Goal: Entertainment & Leisure: Consume media (video, audio)

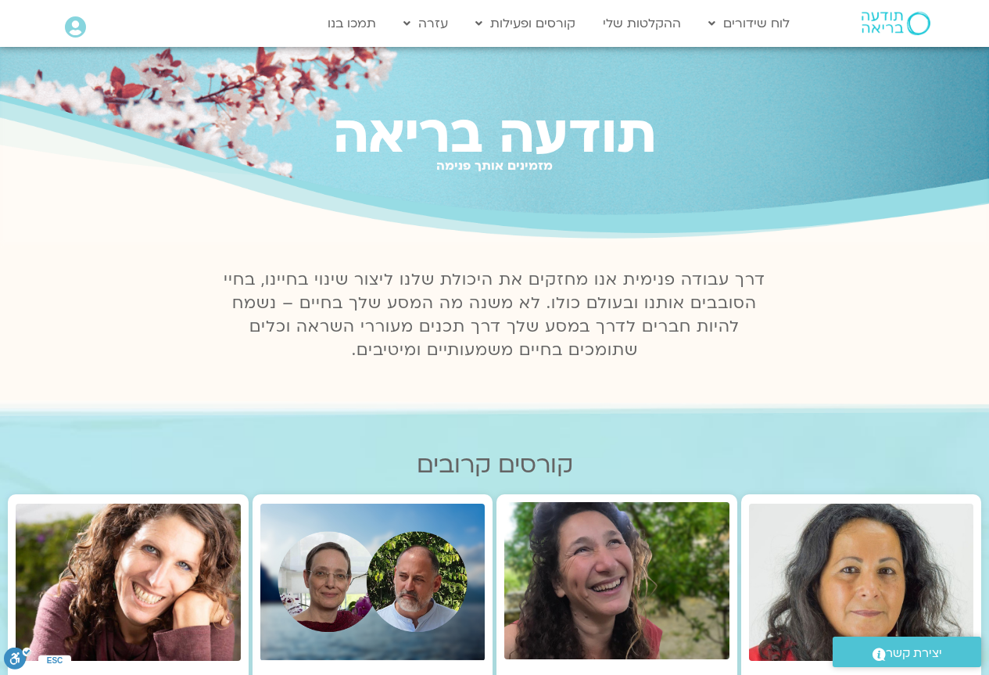
scroll to position [78, 0]
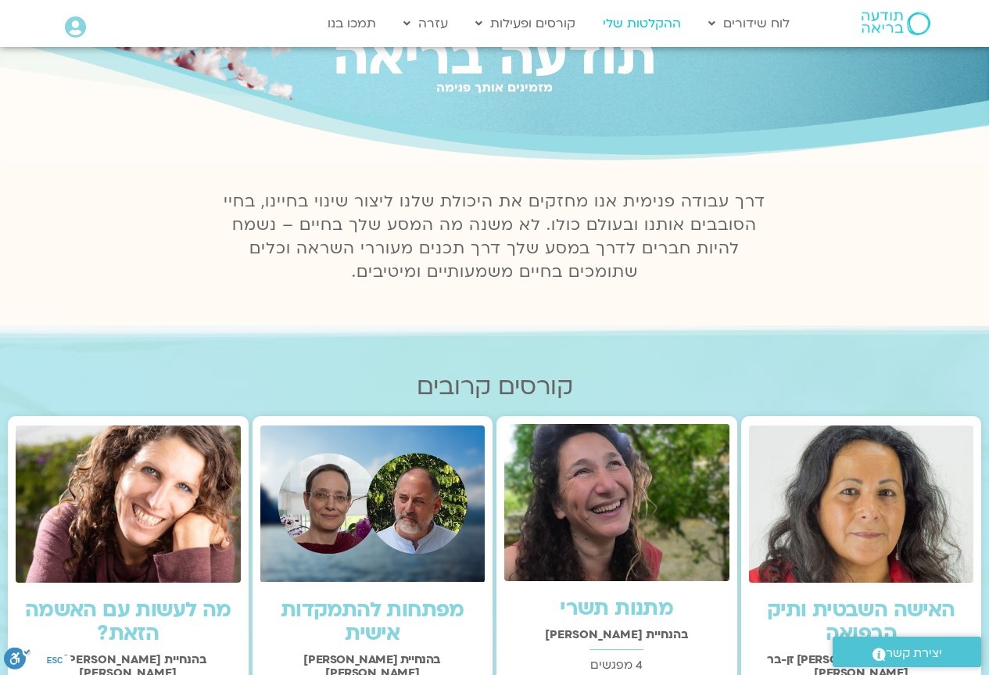
click at [650, 18] on link "ההקלטות שלי" at bounding box center [642, 24] width 94 height 30
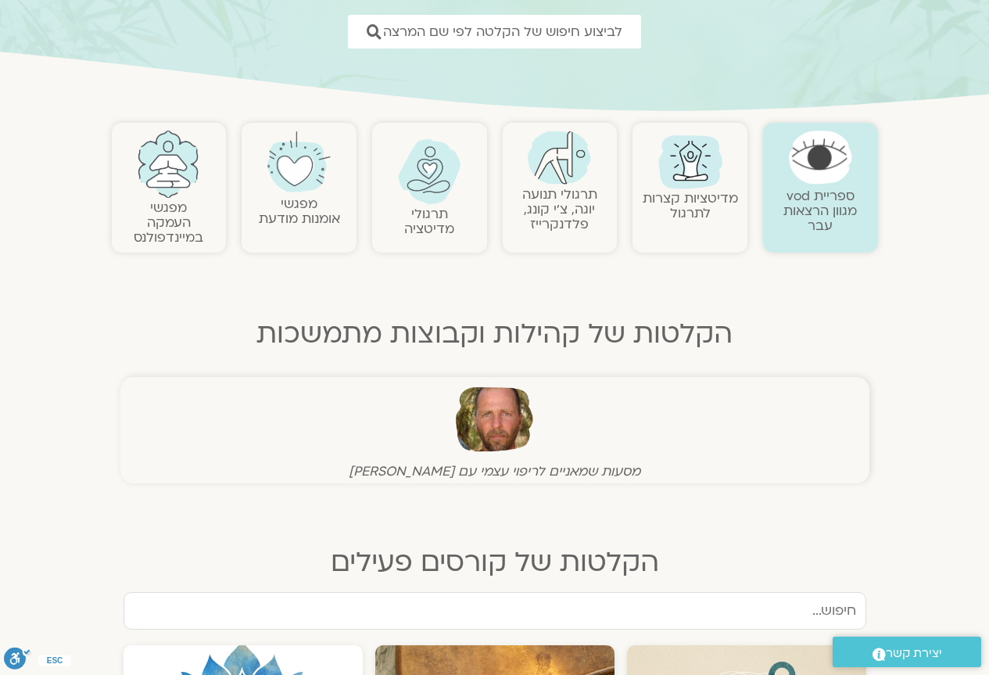
scroll to position [78, 0]
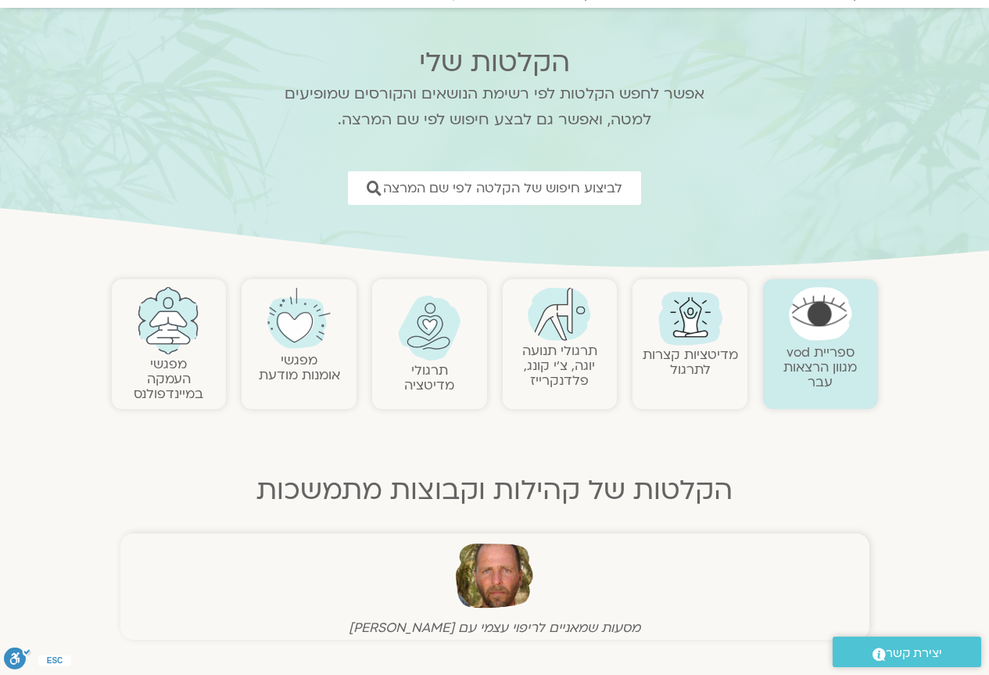
click at [586, 323] on img at bounding box center [559, 314] width 63 height 54
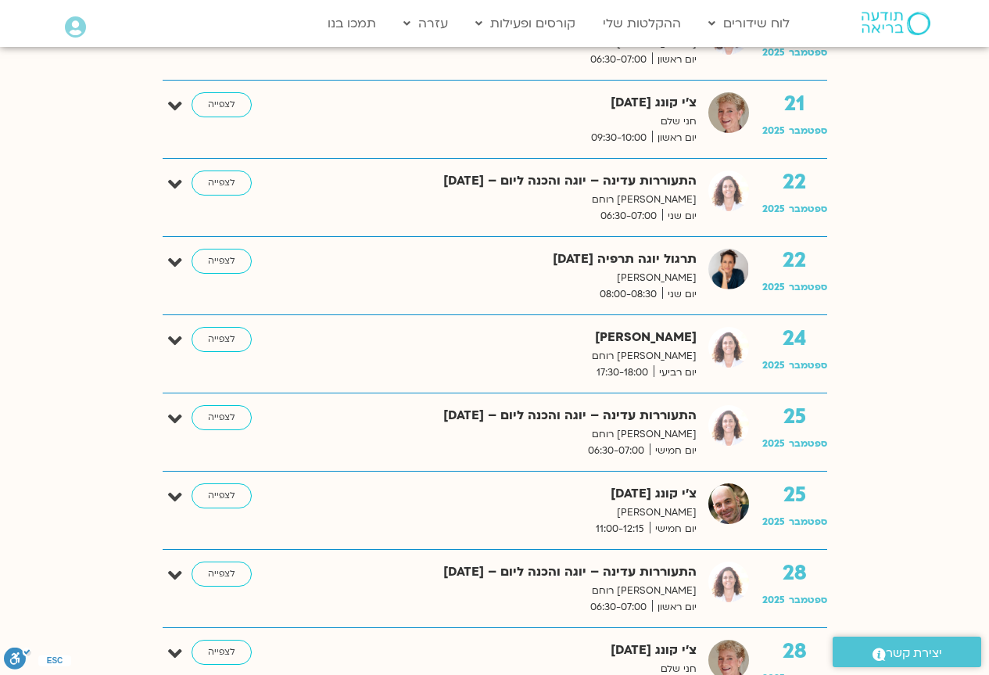
scroll to position [2346, 0]
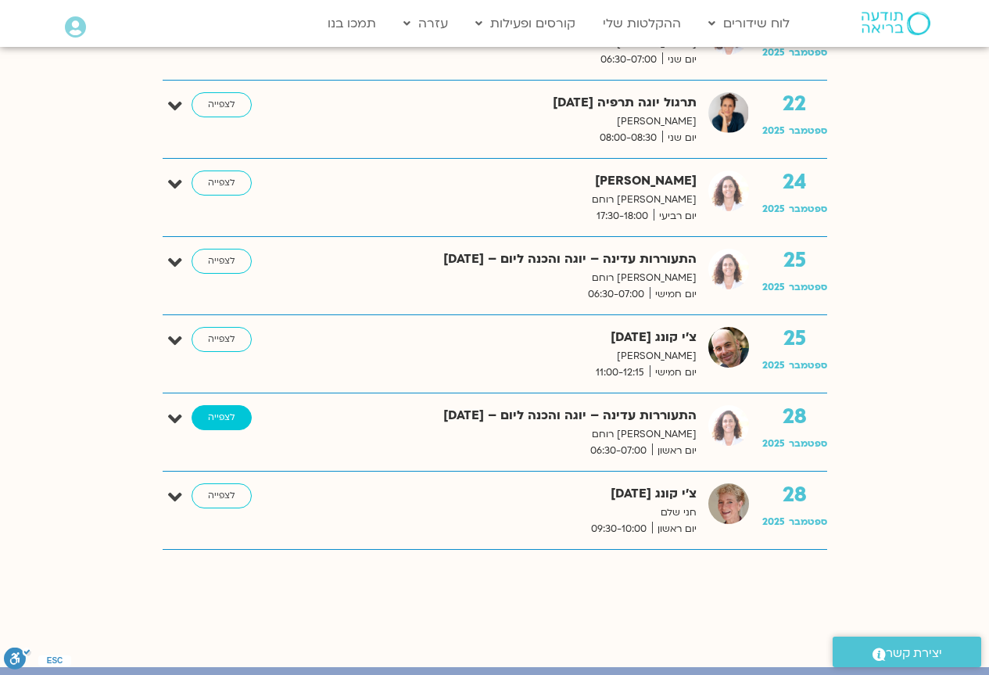
click at [227, 417] on link "לצפייה" at bounding box center [222, 417] width 60 height 25
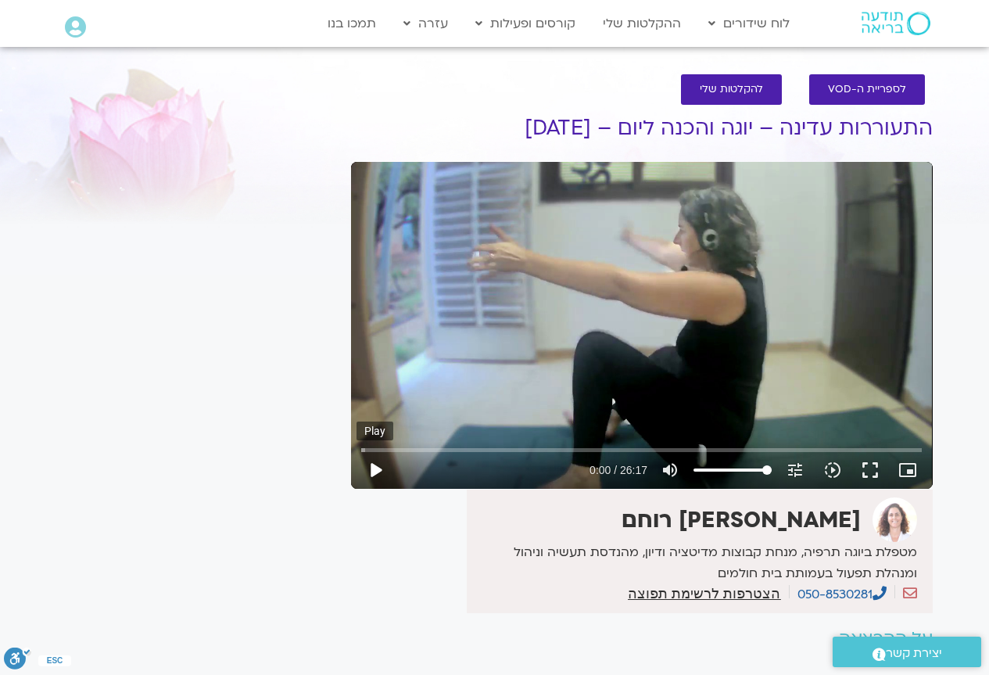
click at [373, 474] on button "play_arrow" at bounding box center [376, 470] width 38 height 38
click at [876, 476] on button "fullscreen" at bounding box center [871, 470] width 38 height 38
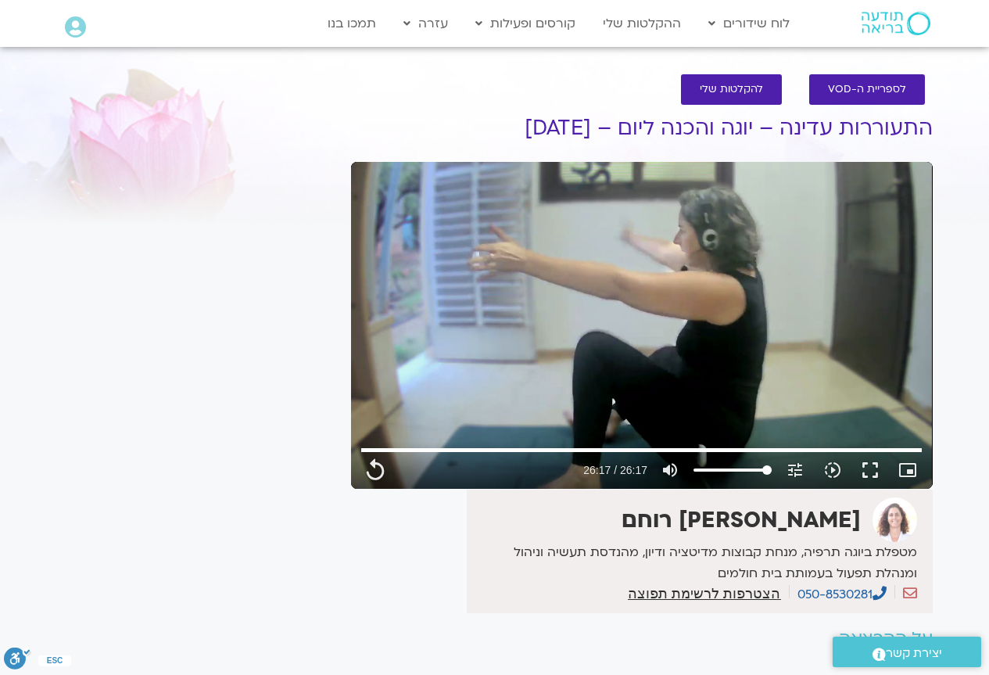
type input "1577.48"
